Goal: Task Accomplishment & Management: Complete application form

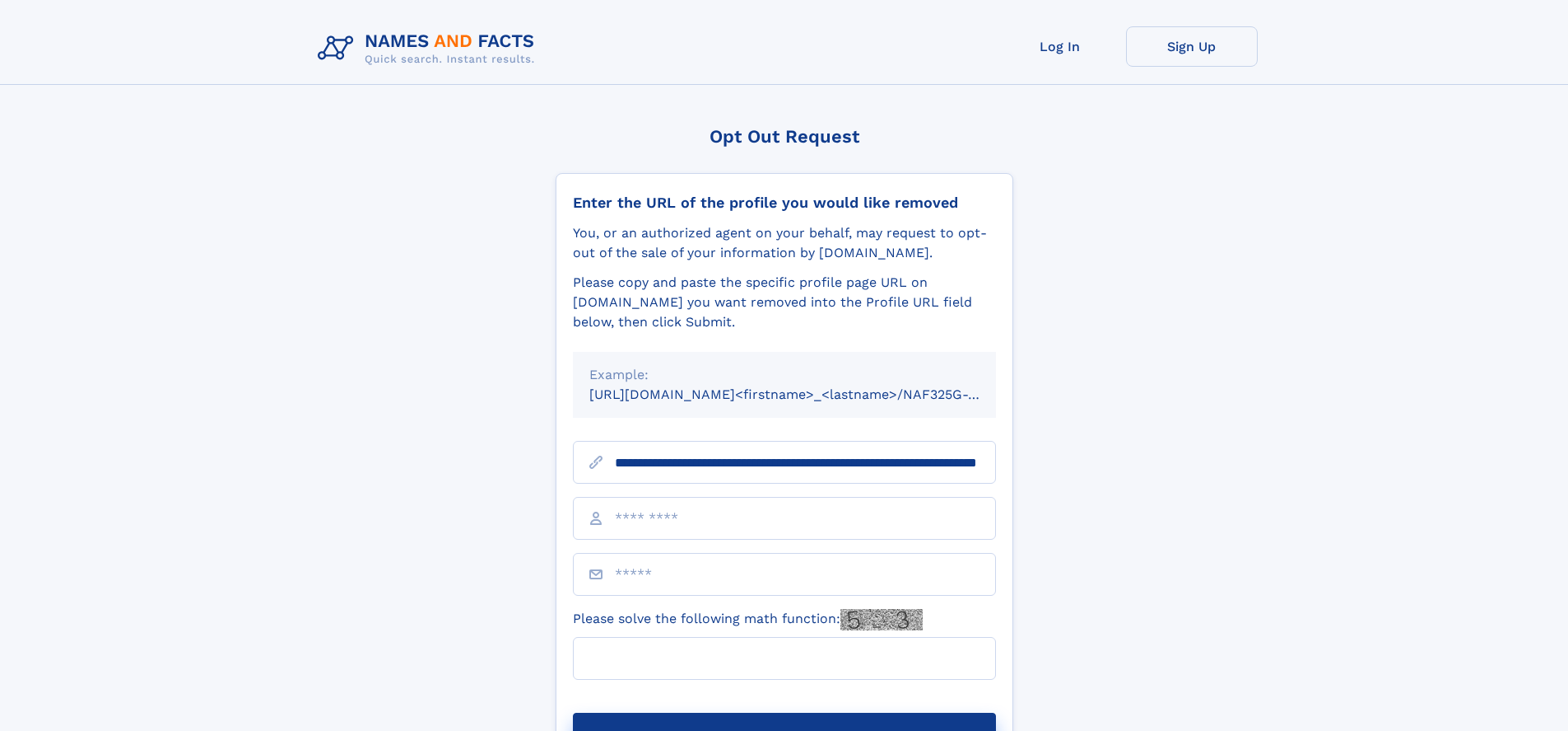
scroll to position [0, 177]
type input "**********"
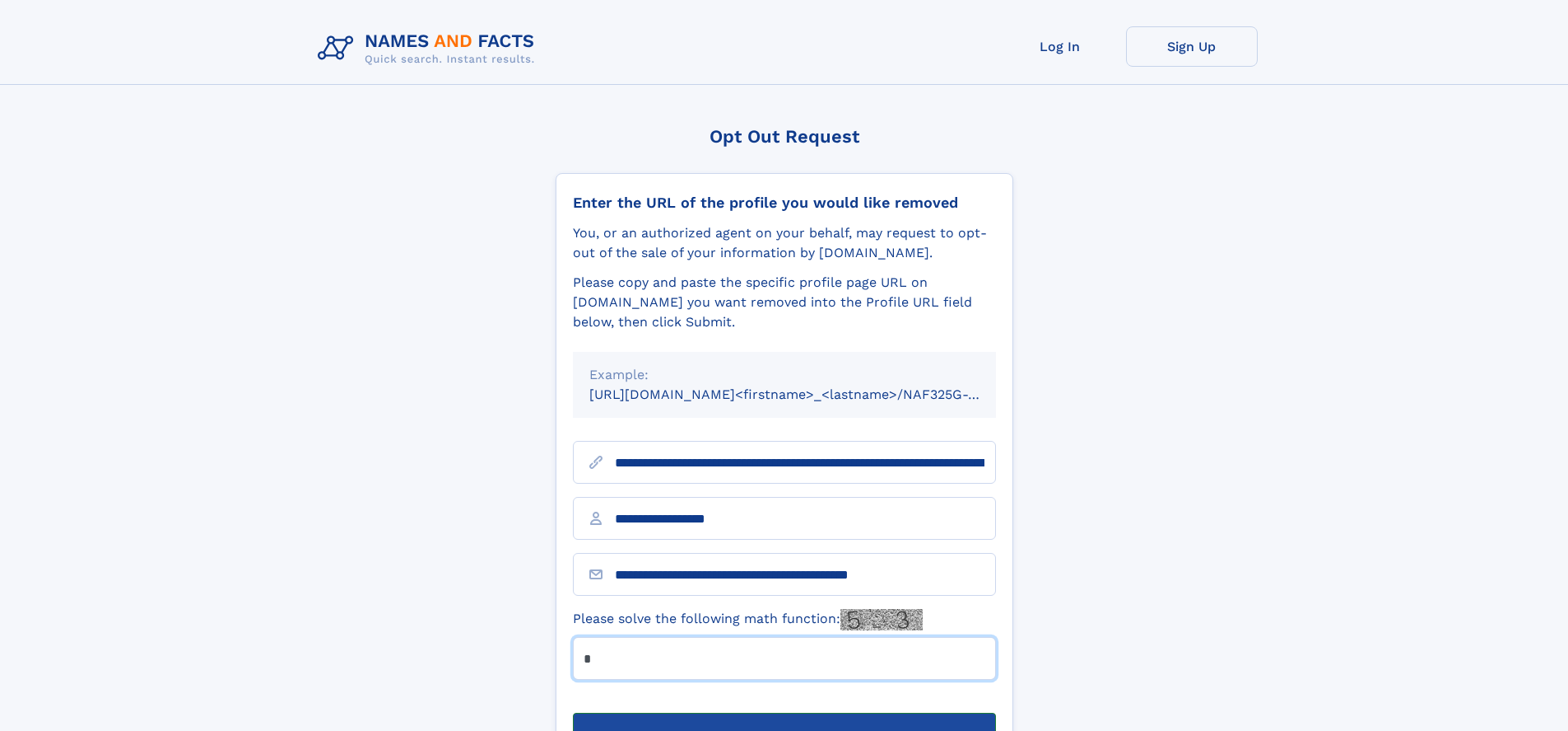
type input "*"
click at [784, 712] on button "Submit Opt Out Request" at bounding box center [784, 739] width 423 height 53
